Goal: Find contact information: Obtain details needed to contact an individual or organization

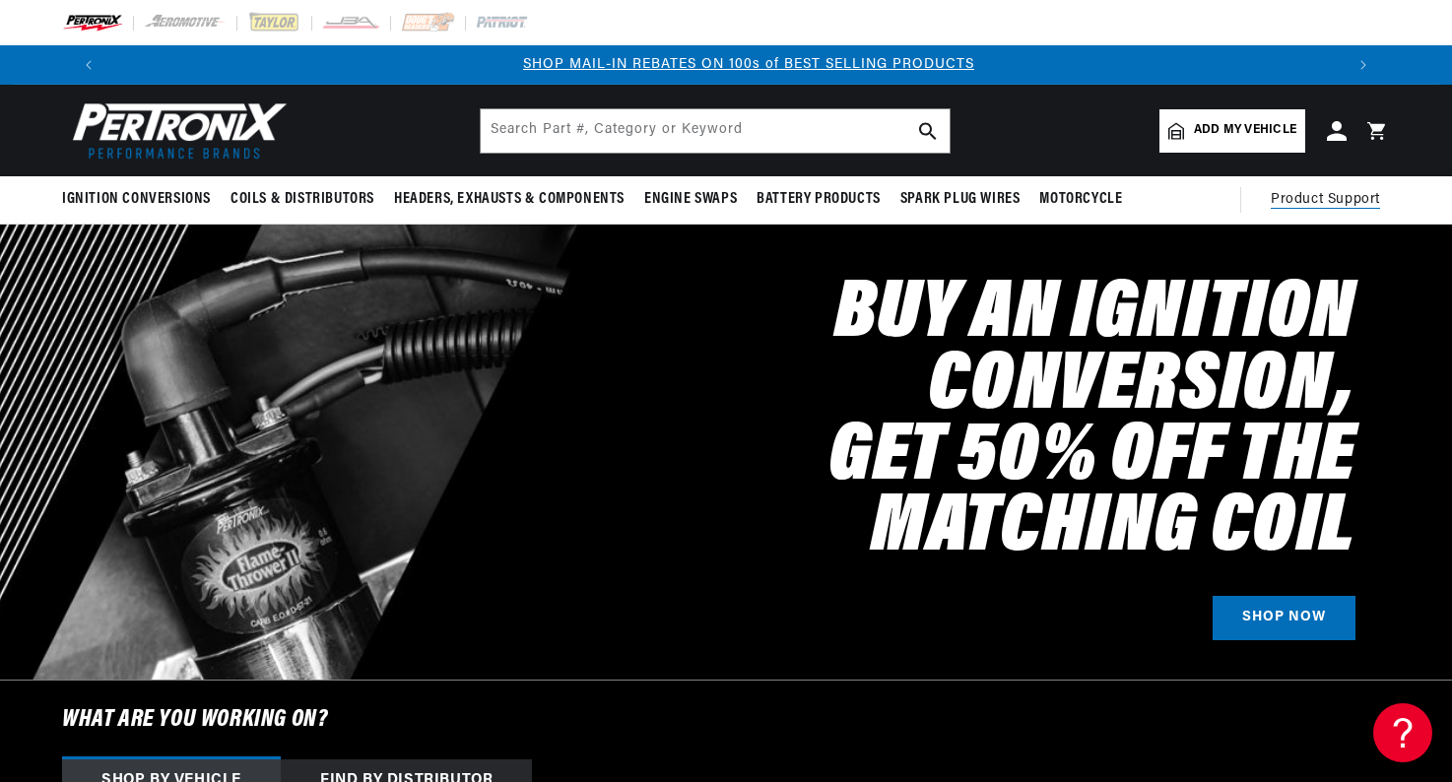
scroll to position [0, 1230]
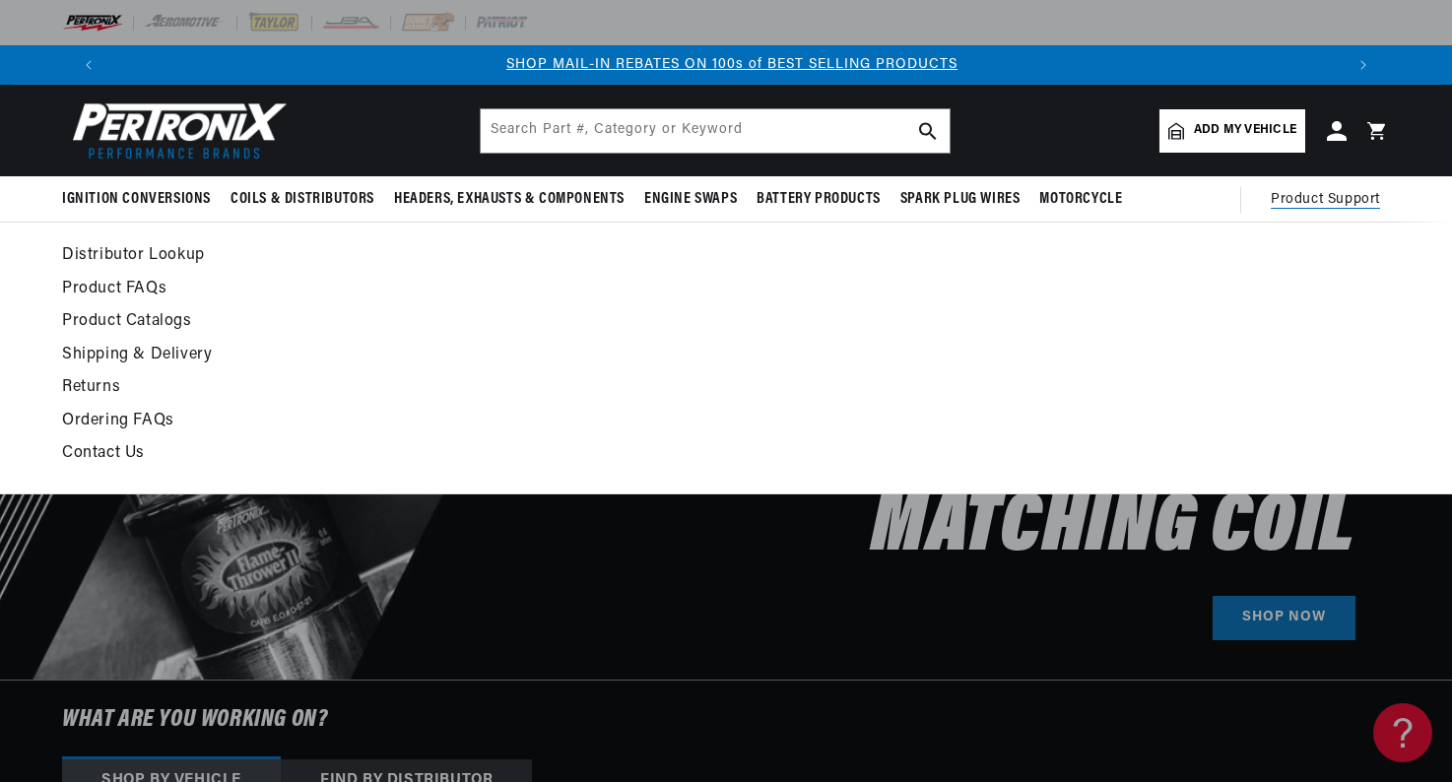
click at [120, 448] on link "Contact Us" at bounding box center [546, 454] width 968 height 28
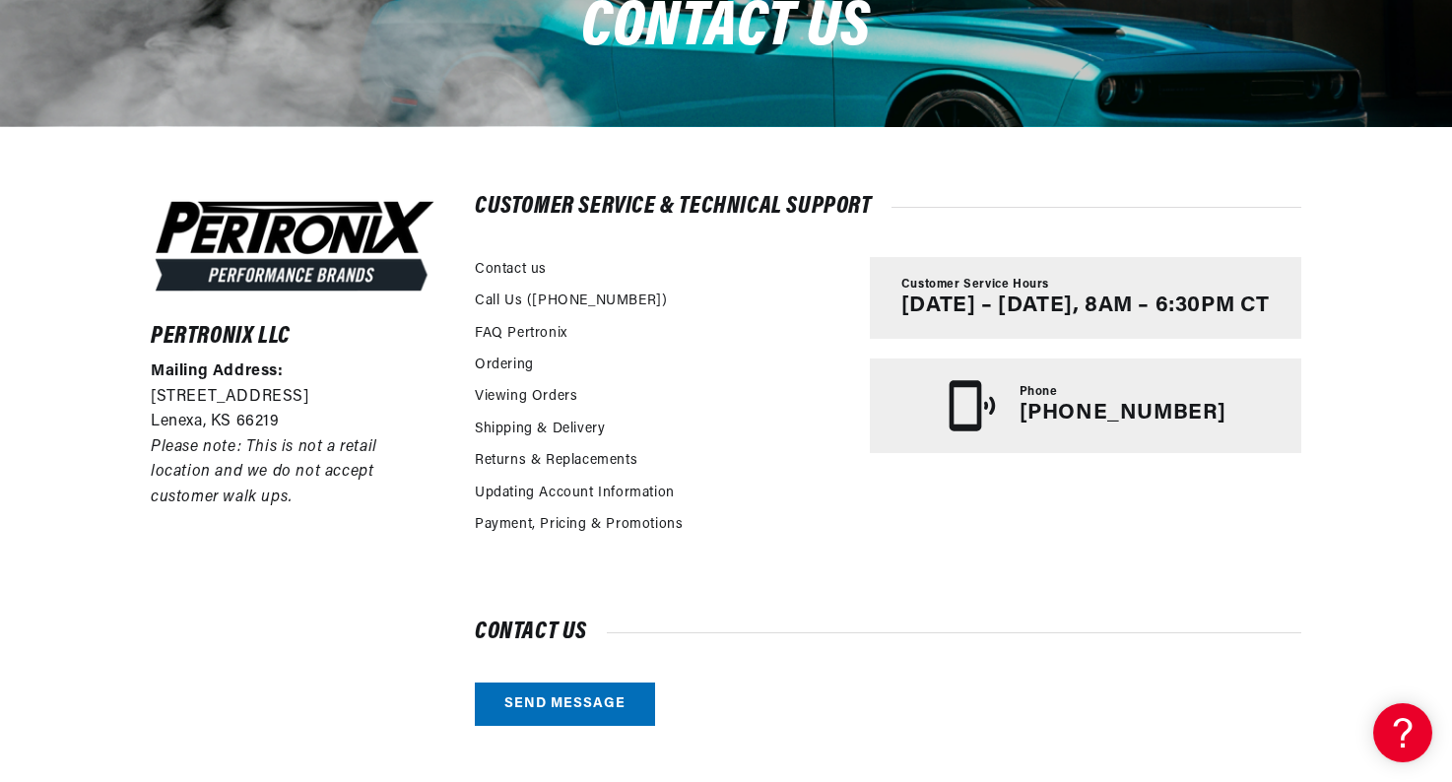
scroll to position [0, 1230]
